Goal: Task Accomplishment & Management: Manage account settings

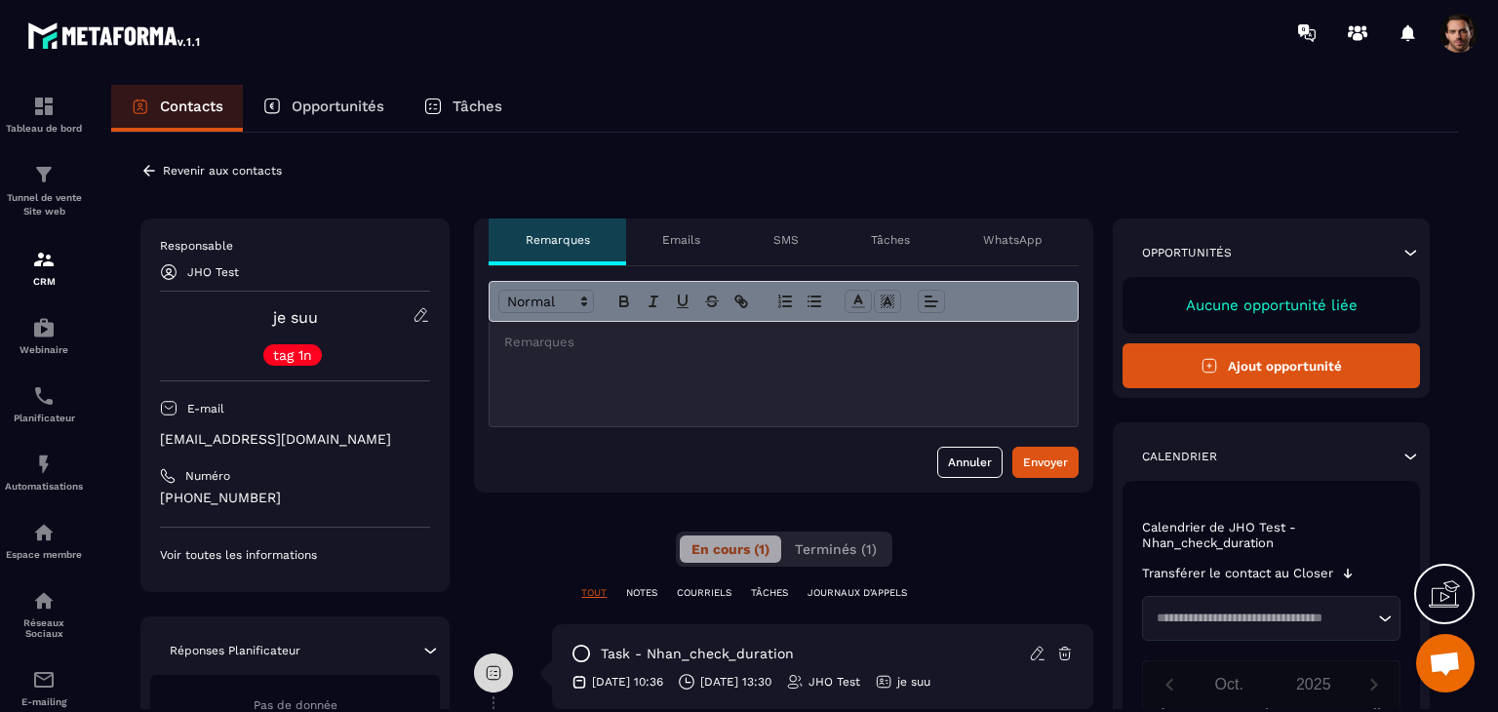
scroll to position [195, 0]
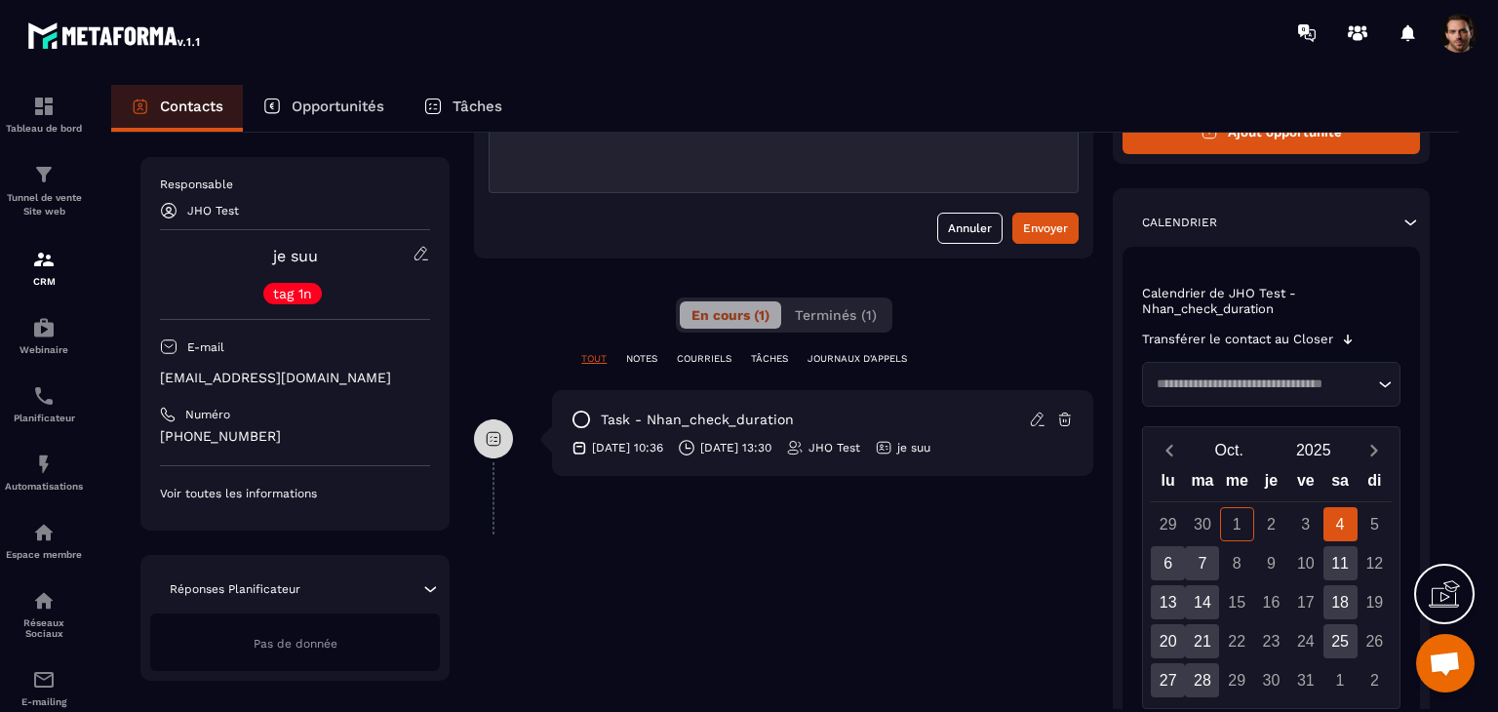
click at [1251, 389] on input "Search for option" at bounding box center [1261, 384] width 223 height 20
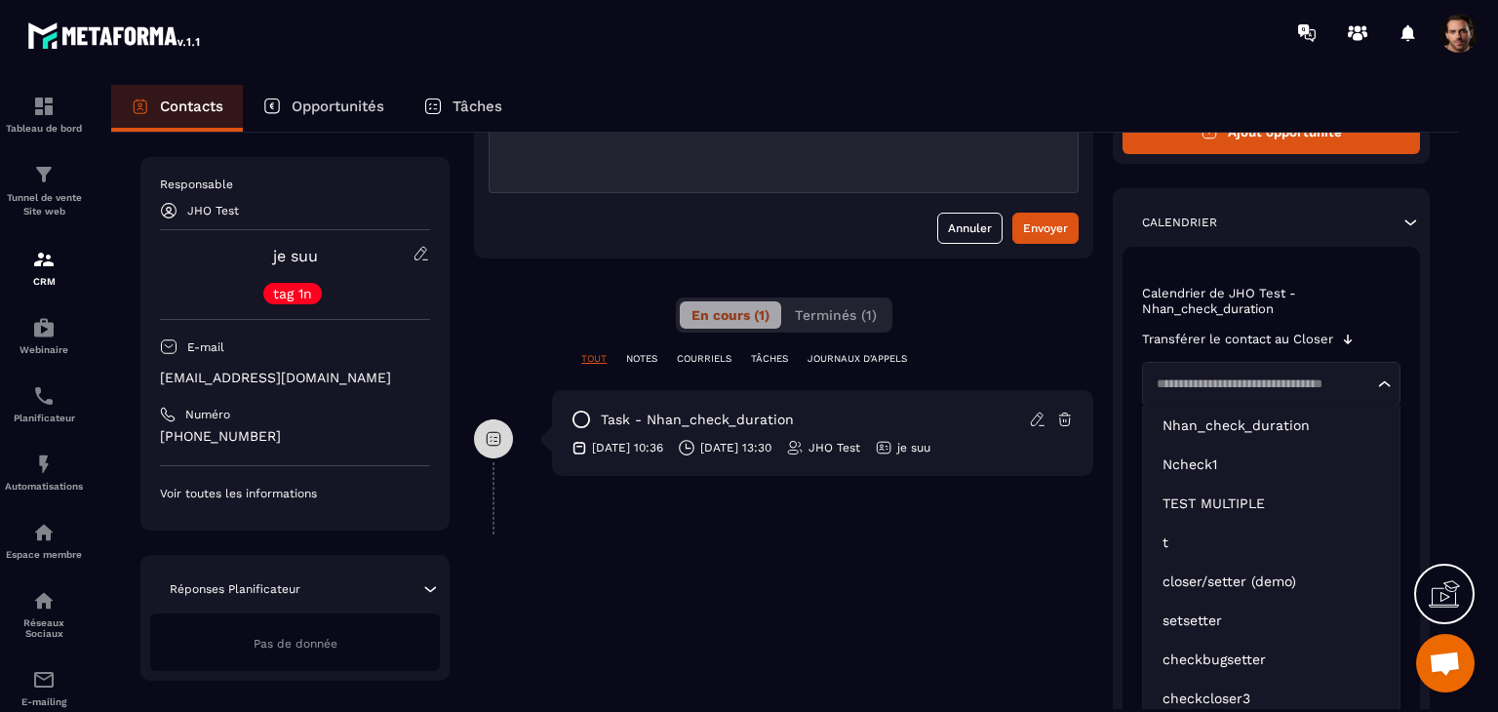
scroll to position [234, 0]
click at [1459, 323] on div "**********" at bounding box center [785, 416] width 1387 height 663
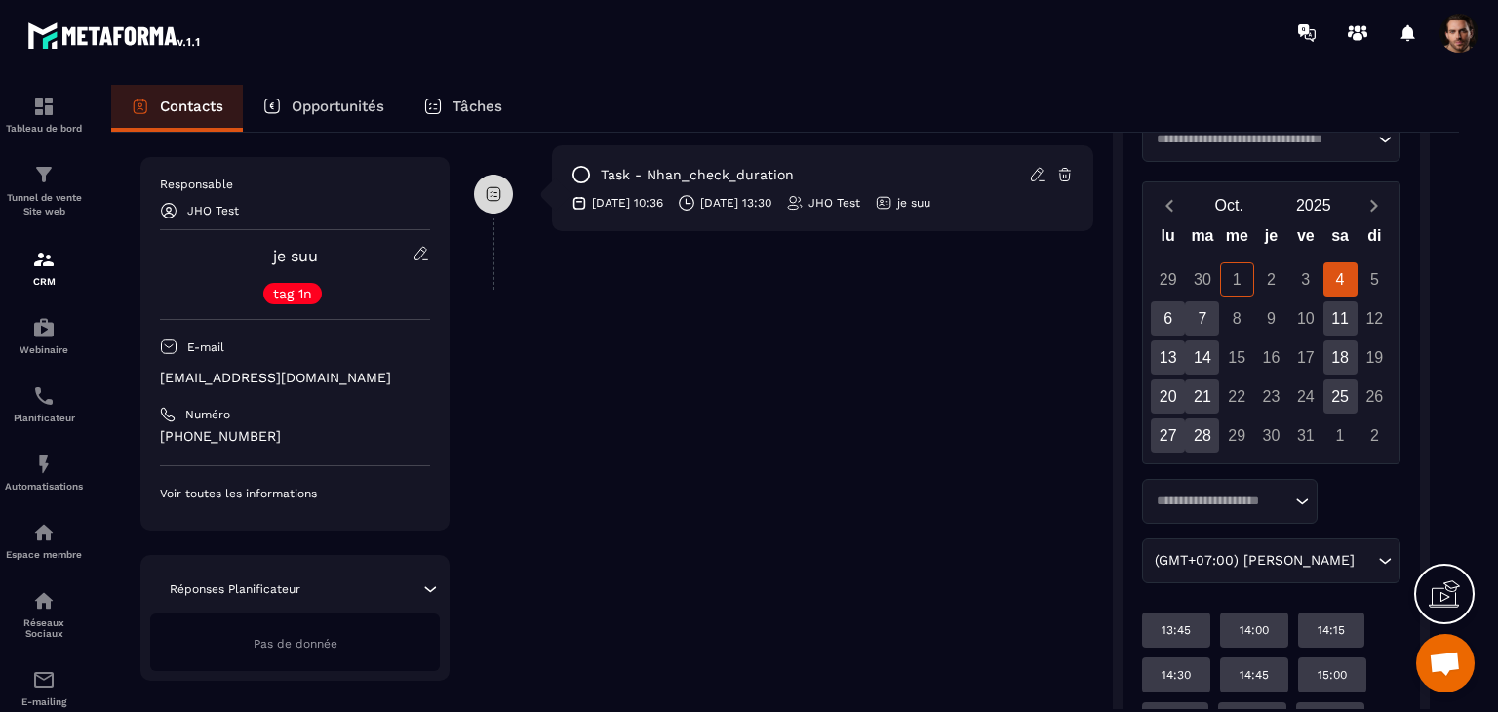
scroll to position [499, 0]
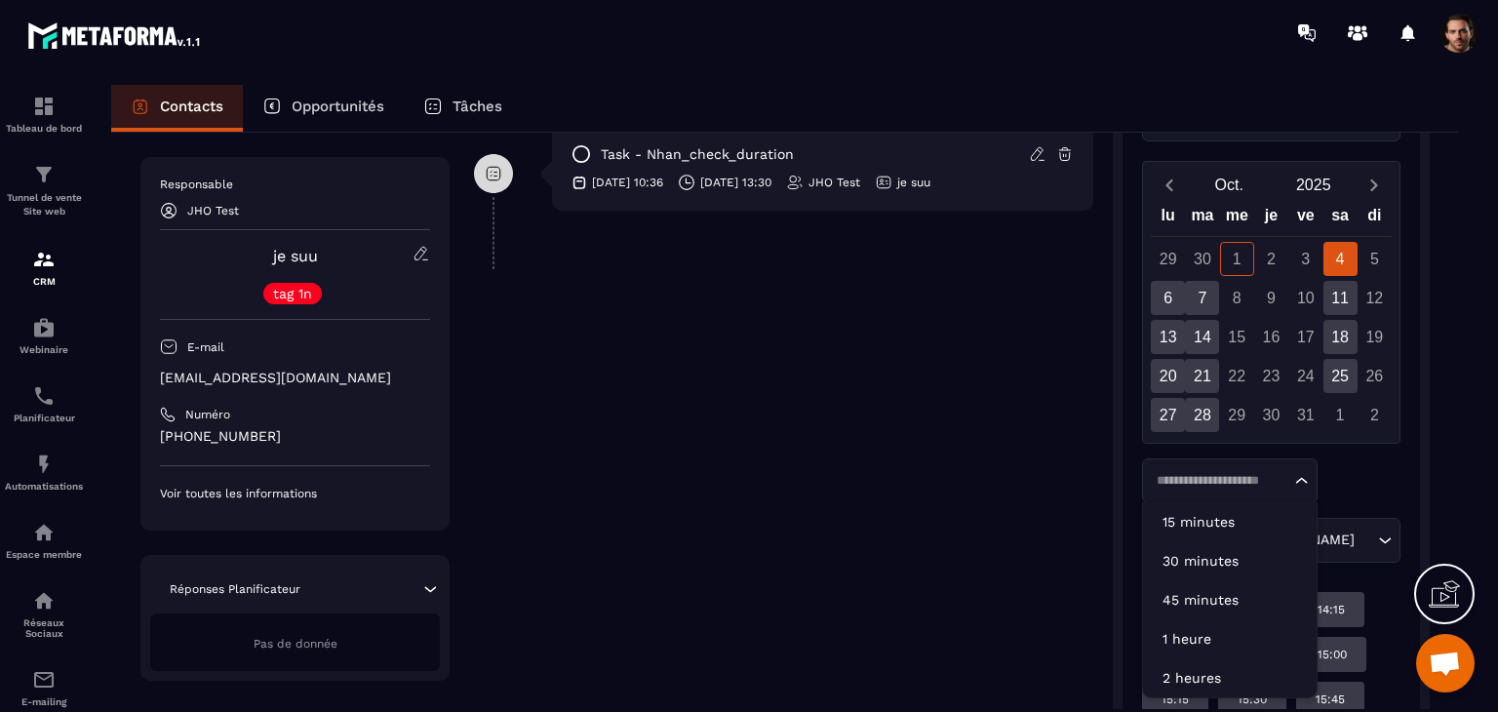
click at [1260, 465] on div "Loading..." at bounding box center [1230, 480] width 176 height 45
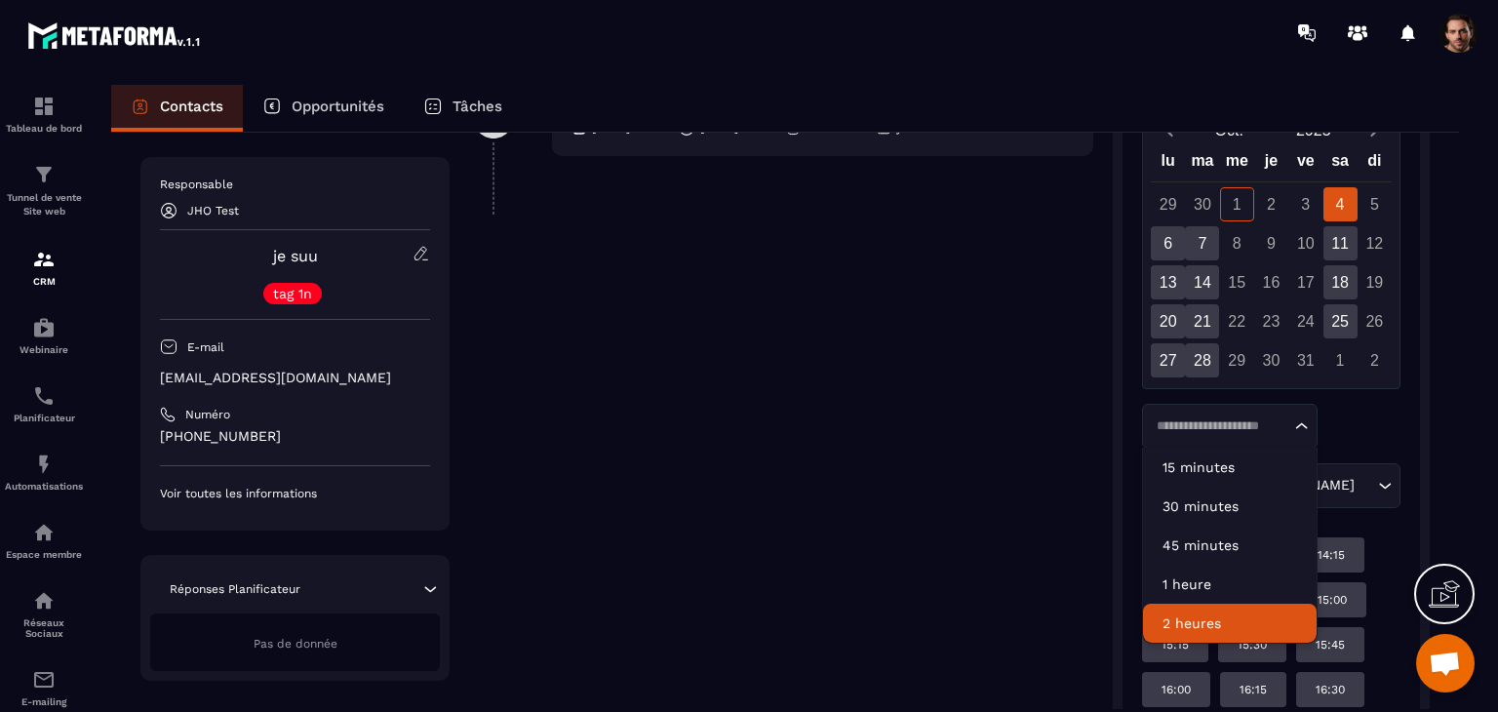
drag, startPoint x: 1393, startPoint y: 451, endPoint x: 1404, endPoint y: 446, distance: 12.7
click at [1404, 446] on div "Calendrier de JHO Test - Nhan_check_duration Transférer le contact au Closer Lo…" at bounding box center [1270, 528] width 297 height 1203
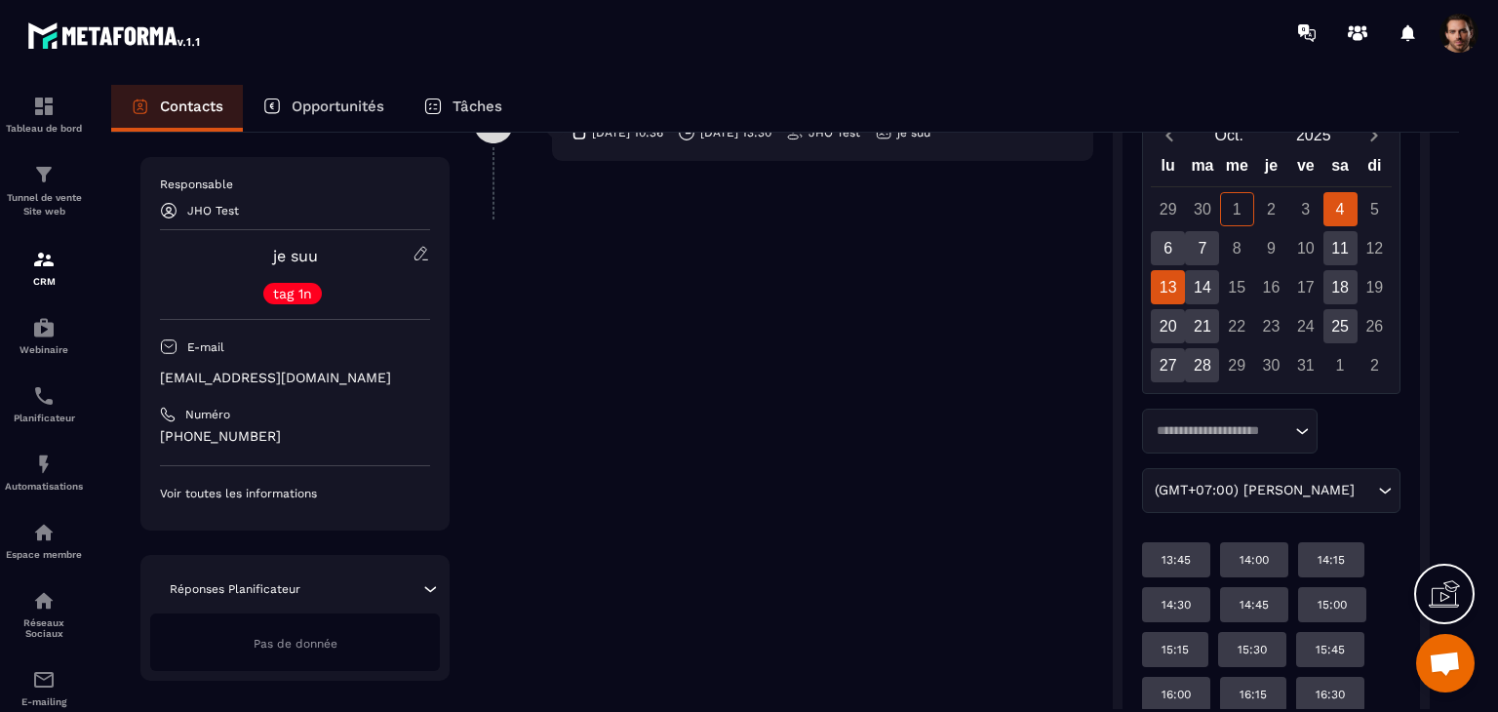
scroll to position [548, 0]
click at [1169, 257] on div "6" at bounding box center [1168, 249] width 34 height 34
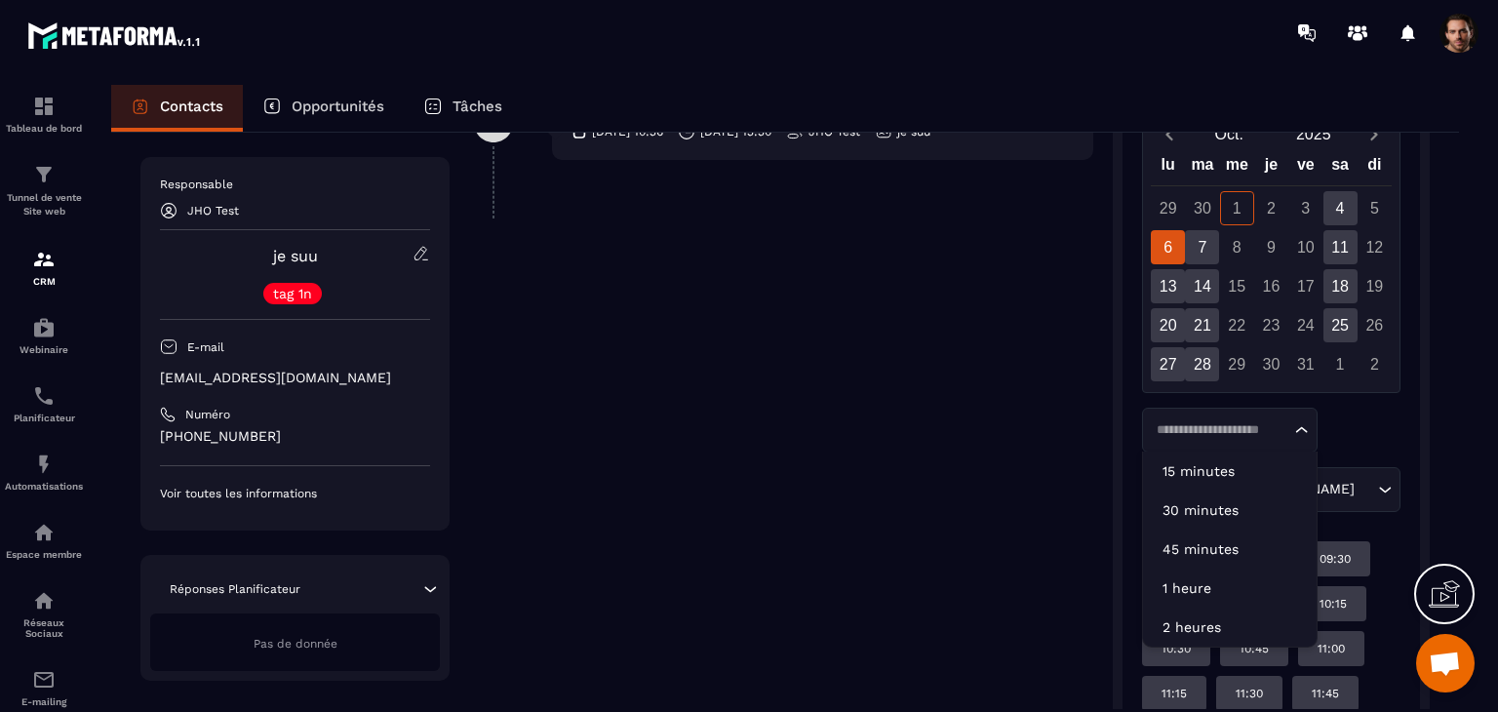
click at [1245, 435] on input "Search for option" at bounding box center [1220, 430] width 140 height 20
click at [1210, 613] on li "2 heures" at bounding box center [1230, 627] width 174 height 39
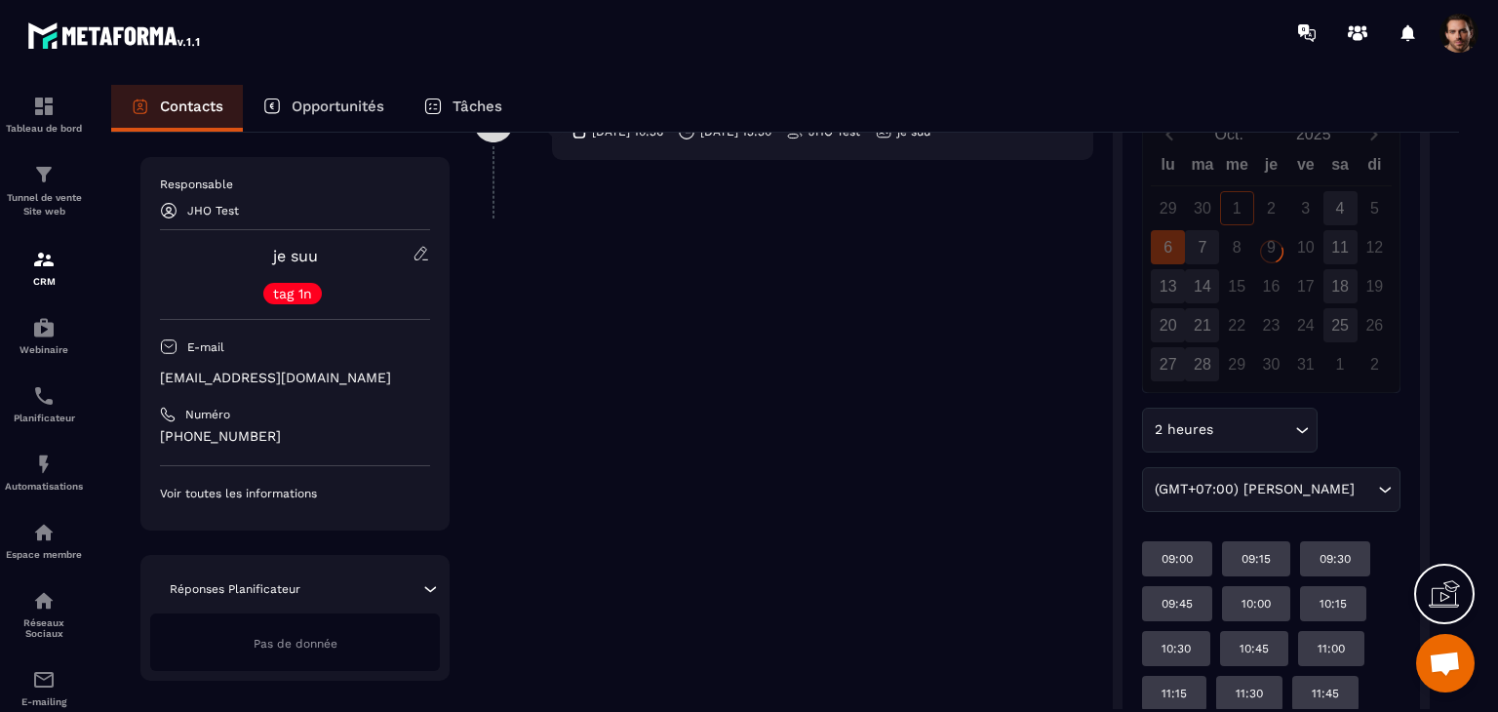
scroll to position [552, 0]
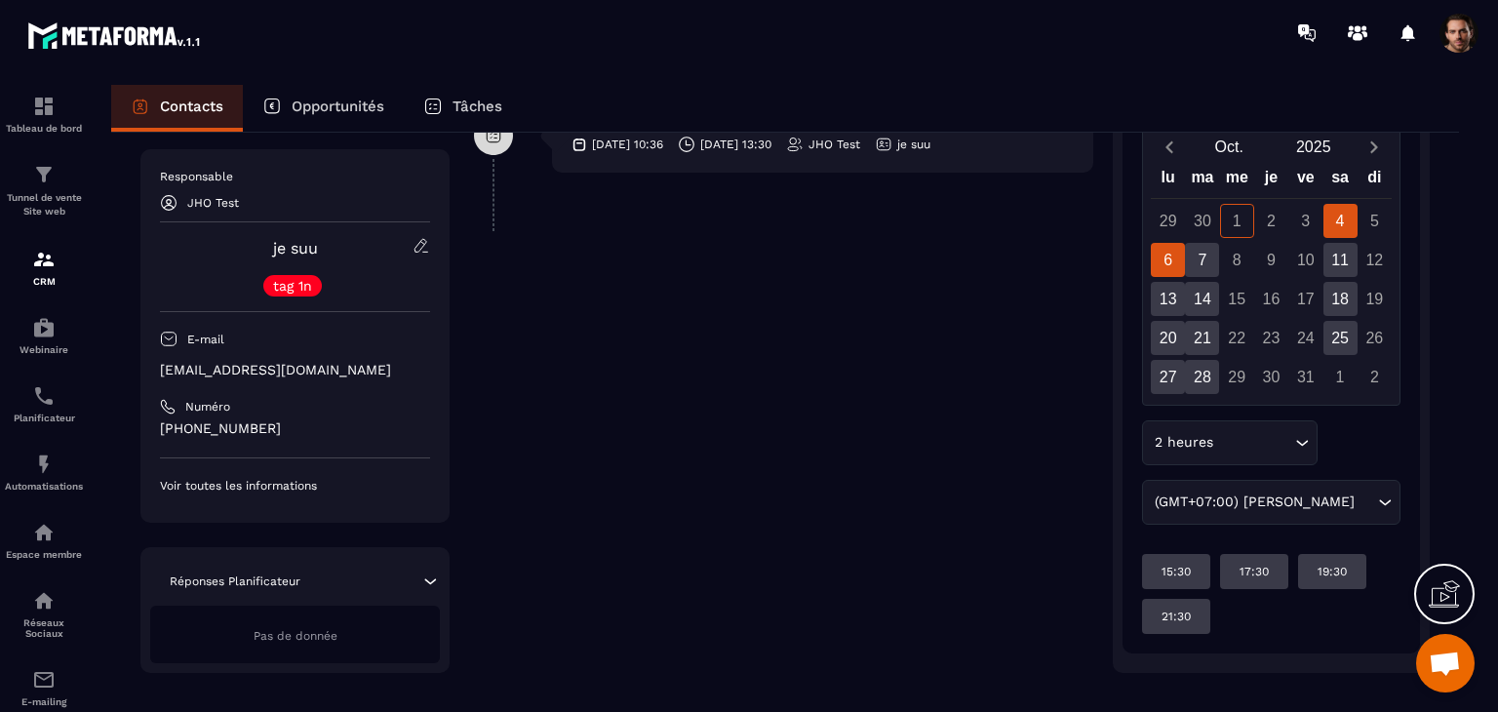
click at [1175, 249] on div "6" at bounding box center [1168, 260] width 34 height 34
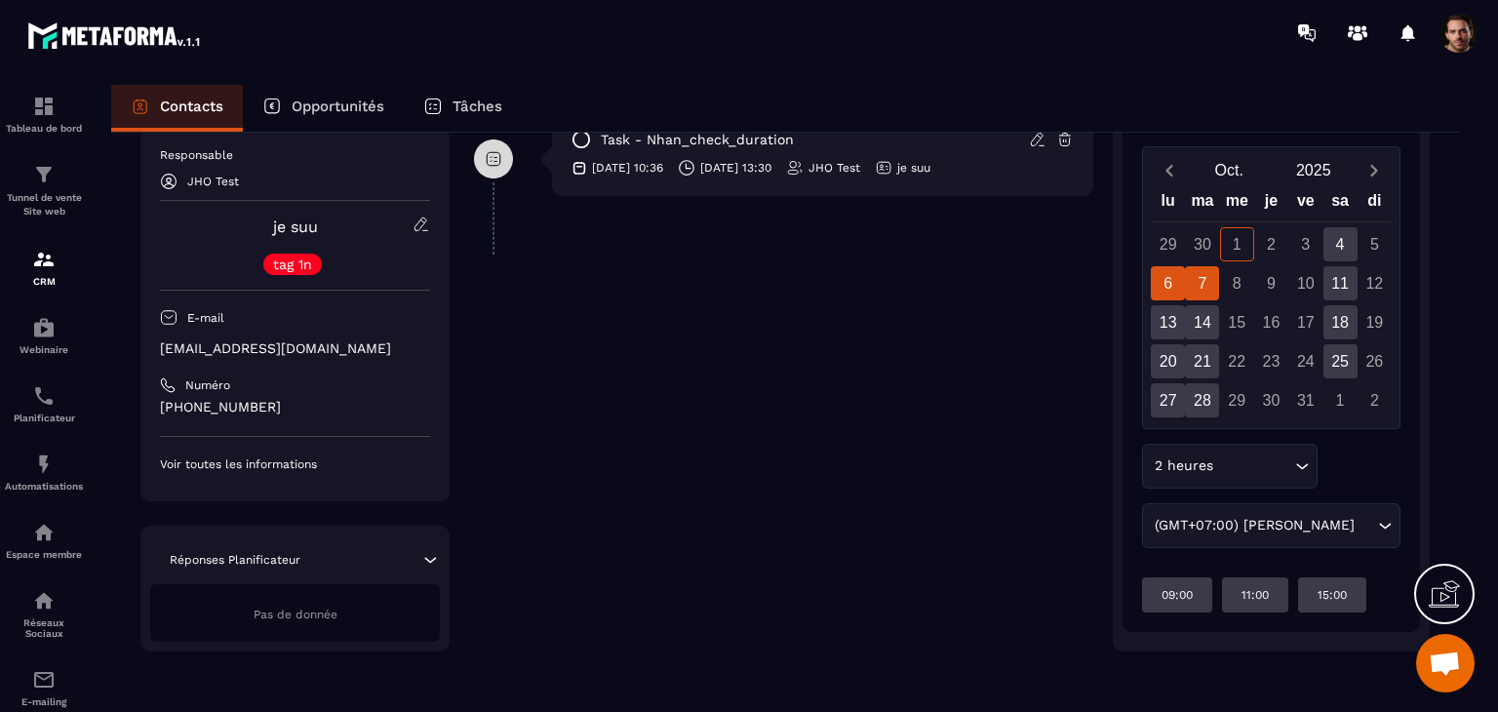
scroll to position [515, 0]
click at [1178, 353] on div "20" at bounding box center [1168, 360] width 34 height 34
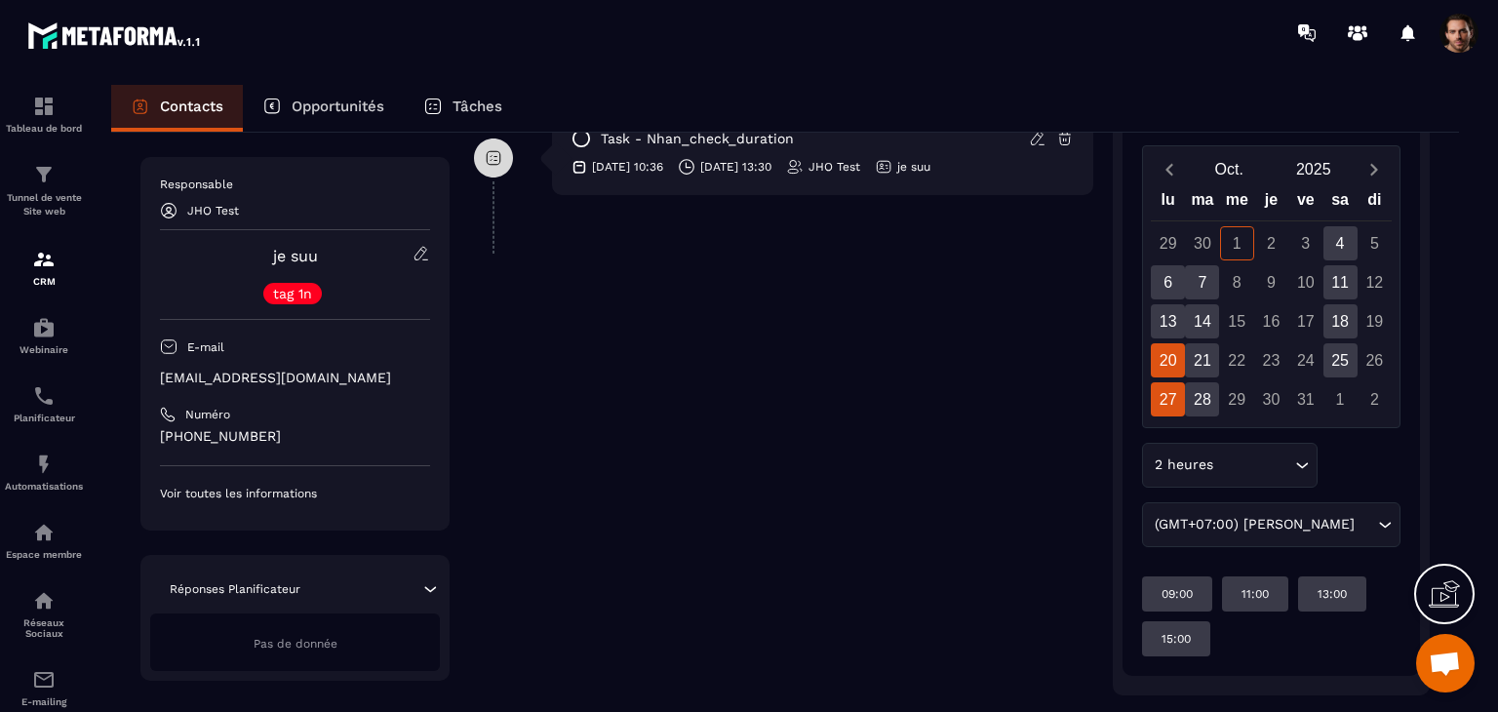
click at [1178, 402] on div "27" at bounding box center [1168, 399] width 34 height 34
click at [1208, 411] on div "28" at bounding box center [1202, 399] width 34 height 34
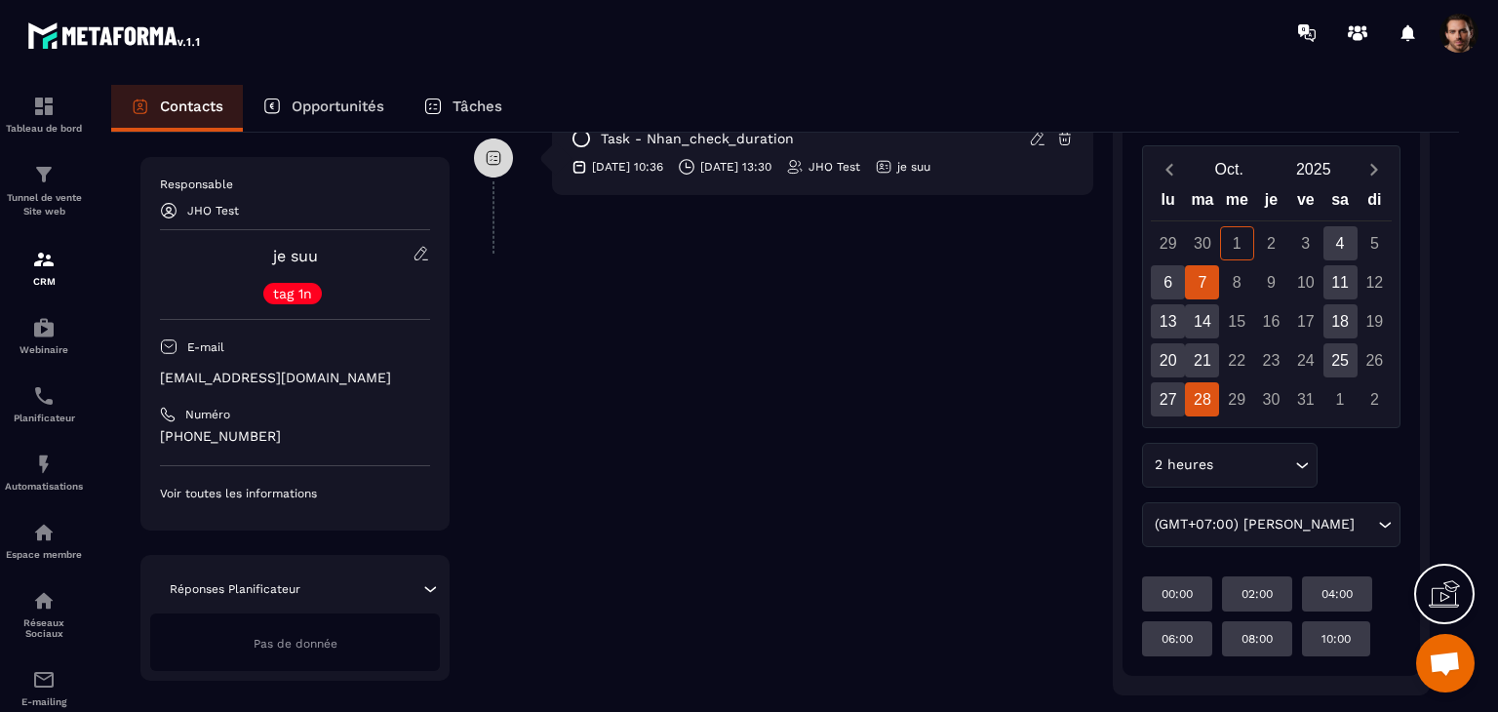
click at [1199, 289] on div "7" at bounding box center [1202, 282] width 34 height 34
click at [1213, 309] on div "14" at bounding box center [1202, 319] width 34 height 34
click at [1198, 385] on div "28" at bounding box center [1202, 397] width 34 height 34
click at [1211, 281] on div "7" at bounding box center [1202, 280] width 34 height 34
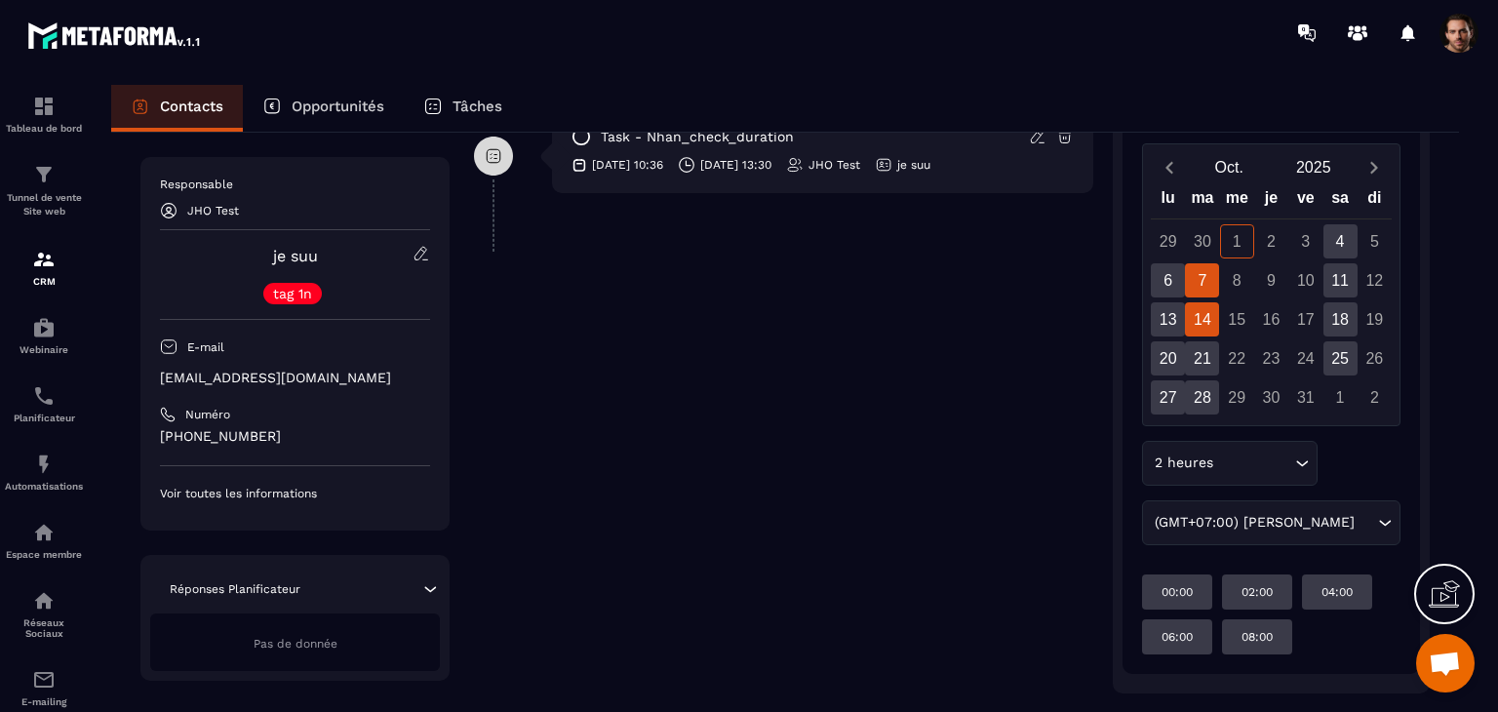
click at [1203, 321] on div "14" at bounding box center [1202, 319] width 34 height 34
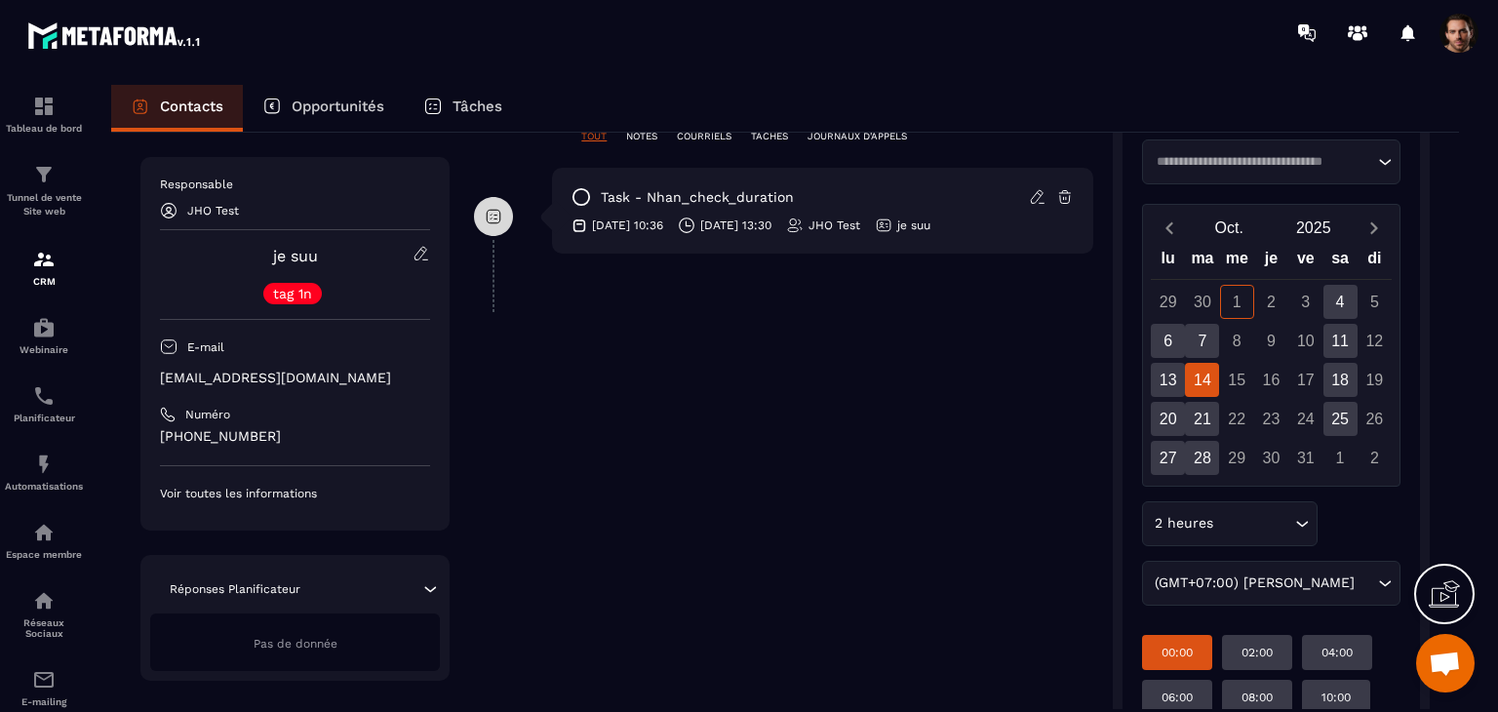
scroll to position [559, 0]
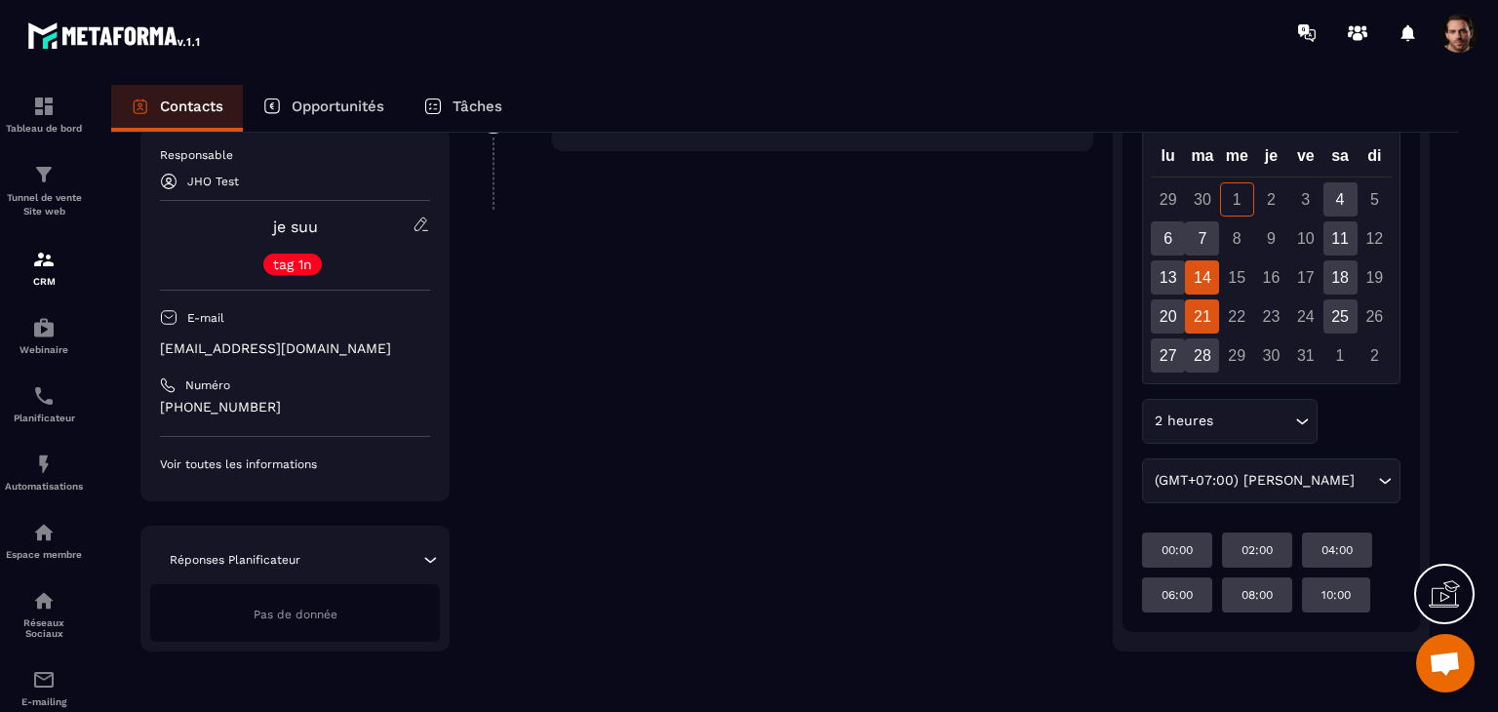
click at [1219, 317] on div "21" at bounding box center [1202, 316] width 34 height 34
click at [1192, 356] on div "28" at bounding box center [1202, 355] width 34 height 34
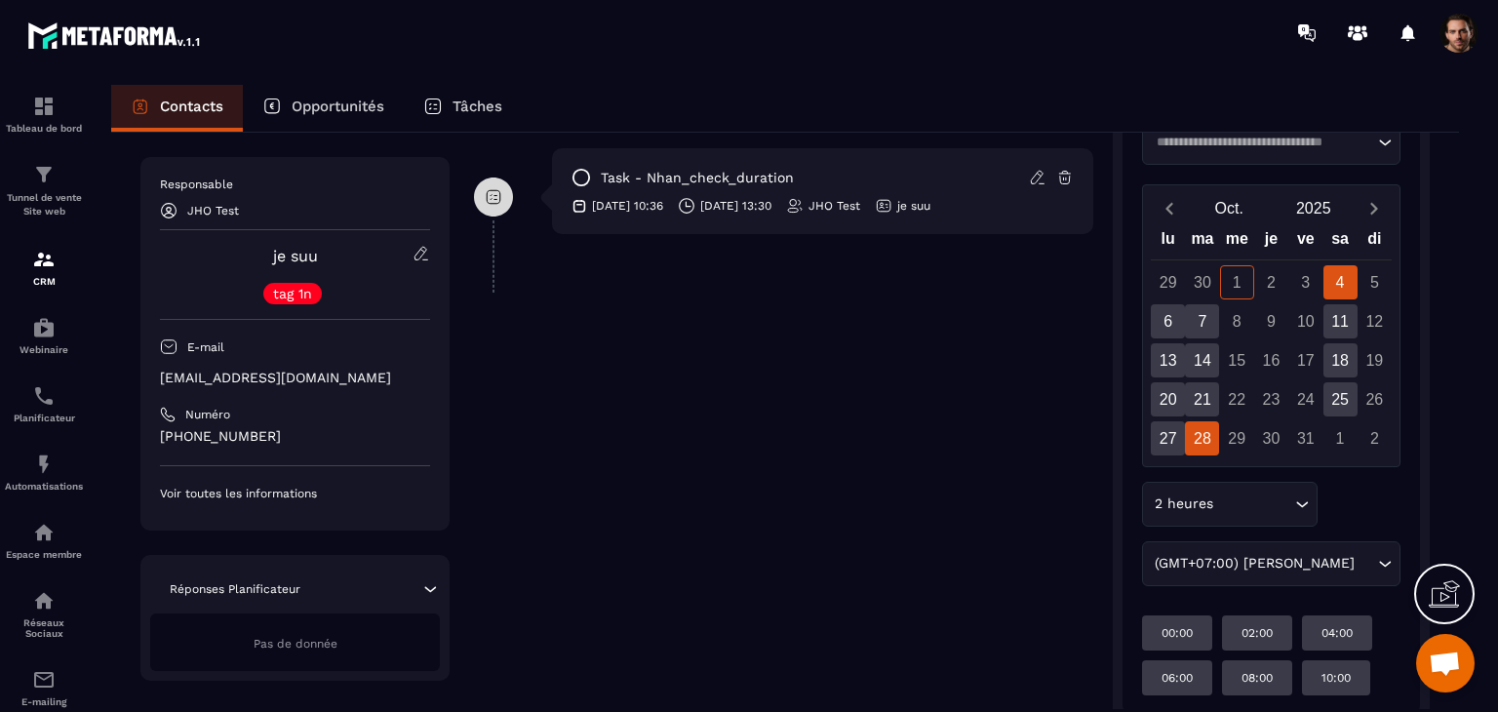
click at [1350, 304] on div "11" at bounding box center [1340, 321] width 34 height 34
click at [1346, 274] on div "4" at bounding box center [1340, 281] width 34 height 34
click at [1340, 325] on div "11" at bounding box center [1340, 320] width 34 height 34
click at [1335, 290] on div "4" at bounding box center [1340, 281] width 34 height 34
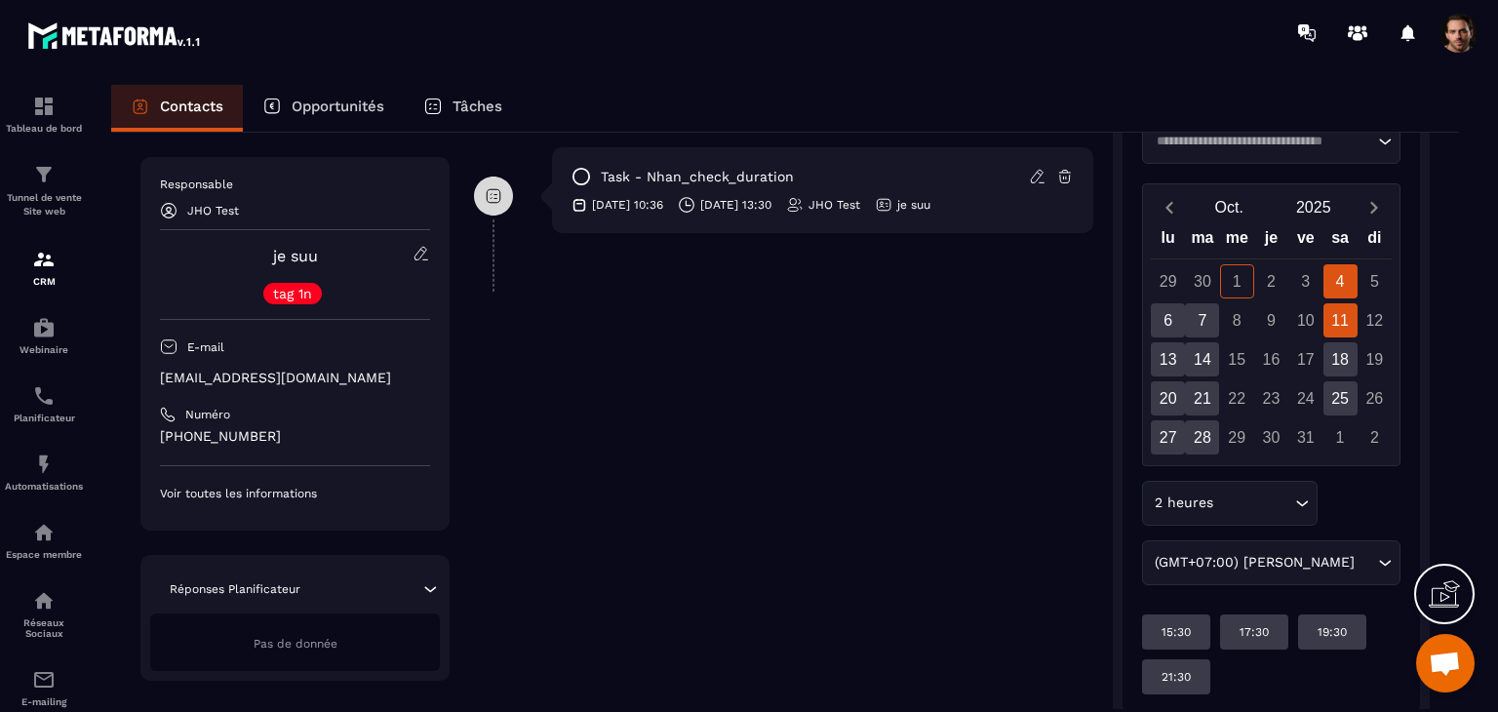
click at [1342, 311] on div "11" at bounding box center [1340, 320] width 34 height 34
click at [1340, 356] on div "18" at bounding box center [1340, 359] width 34 height 34
click at [1338, 399] on div "25" at bounding box center [1340, 398] width 34 height 34
click at [1447, 22] on span at bounding box center [1458, 33] width 39 height 39
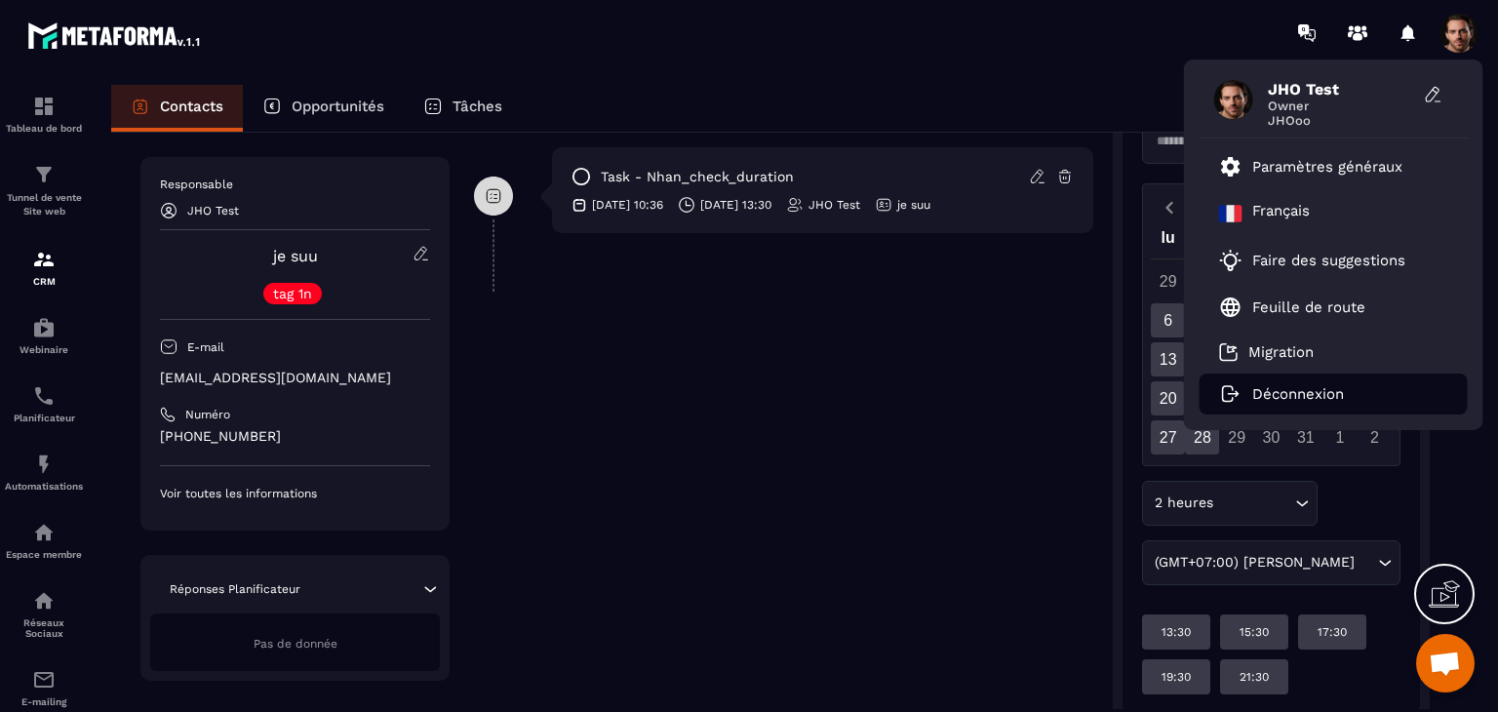
click at [1309, 397] on p "Déconnexion" at bounding box center [1298, 394] width 92 height 18
